Goal: Check status: Check status

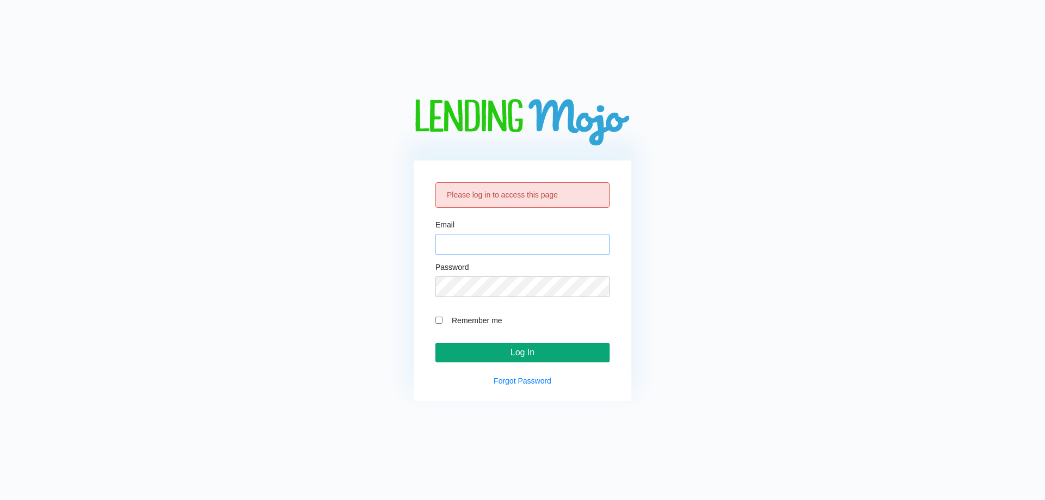
type input "[EMAIL_ADDRESS][DOMAIN_NAME]"
click at [509, 351] on input "Log In" at bounding box center [523, 353] width 174 height 20
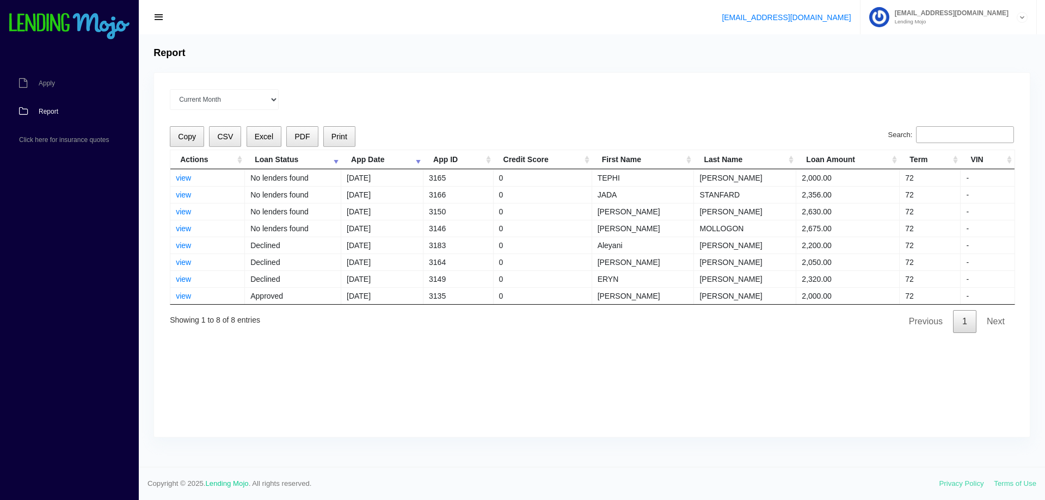
click at [520, 371] on div "Current Month [DATE] [DATE] [DATE] [DATE] [DATE] All time Loading Copy CSV Exce…" at bounding box center [592, 255] width 876 height 364
click at [551, 123] on div "Current Month [DATE] [DATE] [DATE] [DATE] [DATE] All time Loading Copy CSV Exce…" at bounding box center [592, 255] width 876 height 364
click at [943, 138] on input "Search:" at bounding box center [965, 134] width 98 height 17
click at [945, 134] on input "Search:" at bounding box center [965, 134] width 98 height 17
paste input "[PERSON_NAME]"
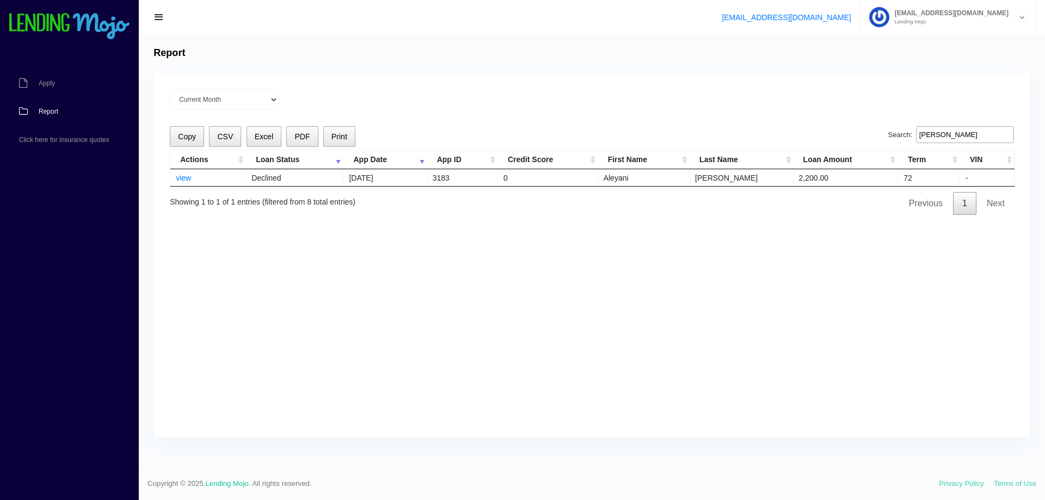
type input "[PERSON_NAME]"
click at [559, 297] on div "Current Month [DATE] [DATE] [DATE] [DATE] [DATE] All time Loading Copy CSV Exce…" at bounding box center [592, 255] width 876 height 364
click at [180, 174] on link "view" at bounding box center [183, 178] width 15 height 9
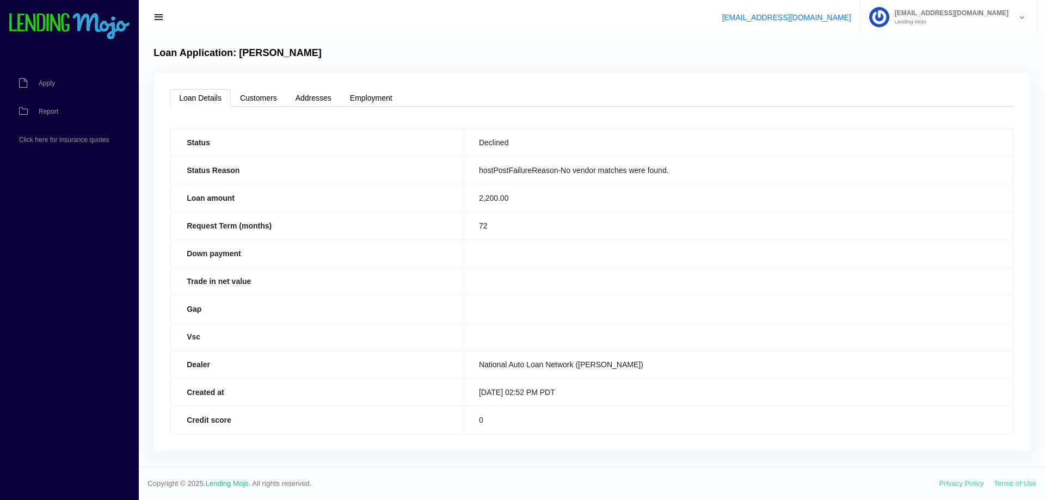
click at [559, 200] on td "2,200.00" at bounding box center [738, 198] width 552 height 28
